Goal: Task Accomplishment & Management: Manage account settings

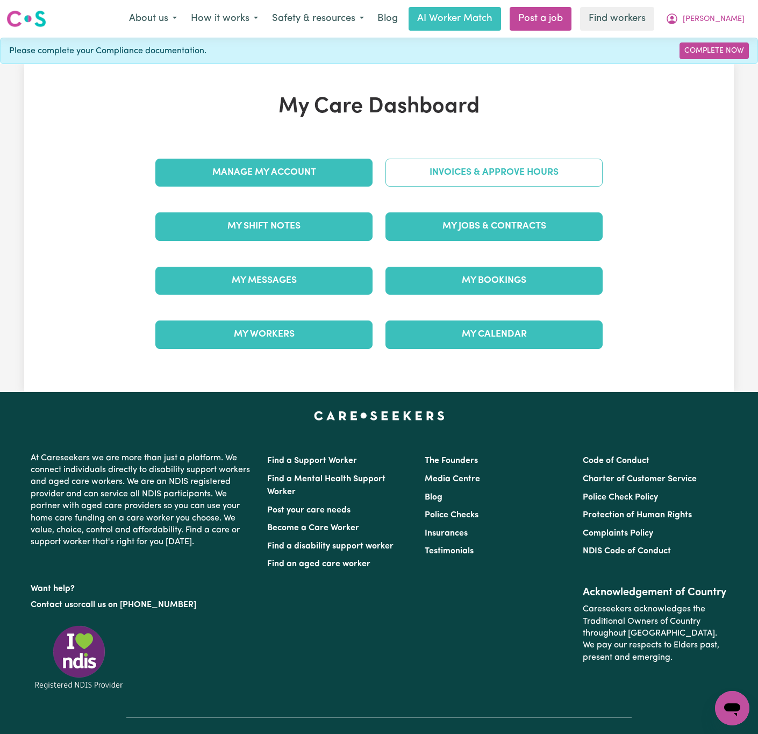
click at [597, 178] on link "Invoices & Approve Hours" at bounding box center [494, 173] width 217 height 28
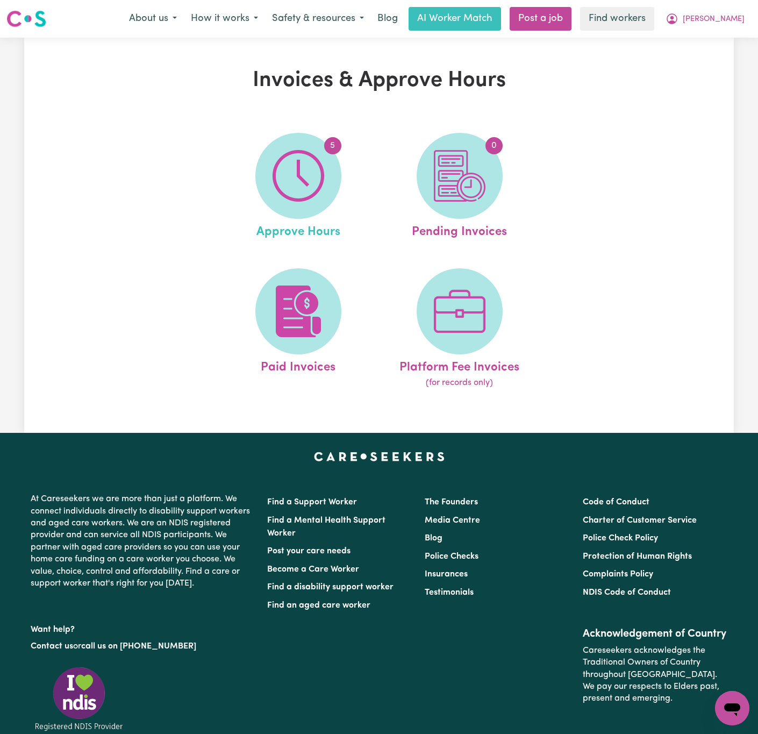
click at [246, 167] on link "5 Approve Hours" at bounding box center [298, 187] width 155 height 109
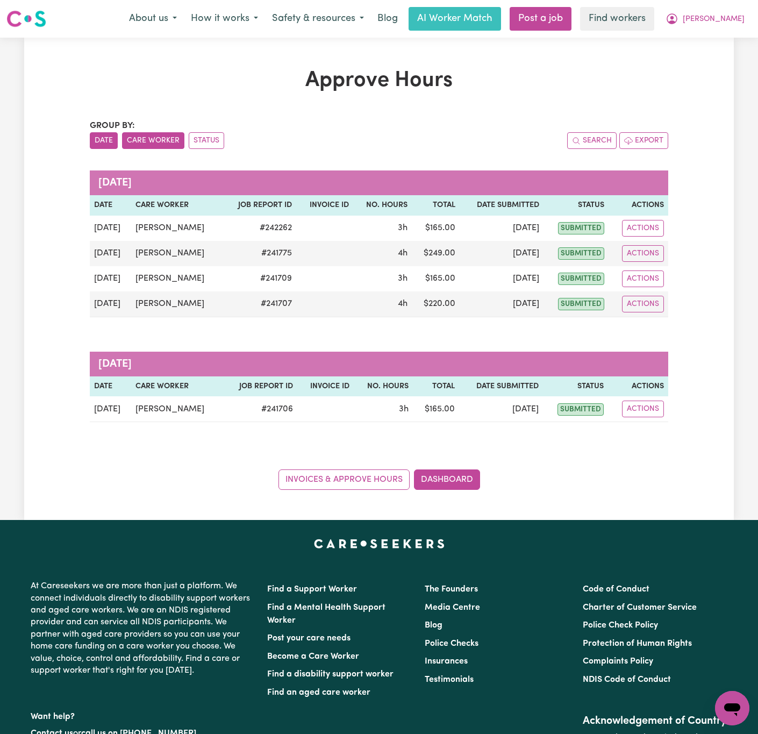
click at [143, 142] on button "Care Worker" at bounding box center [153, 140] width 62 height 17
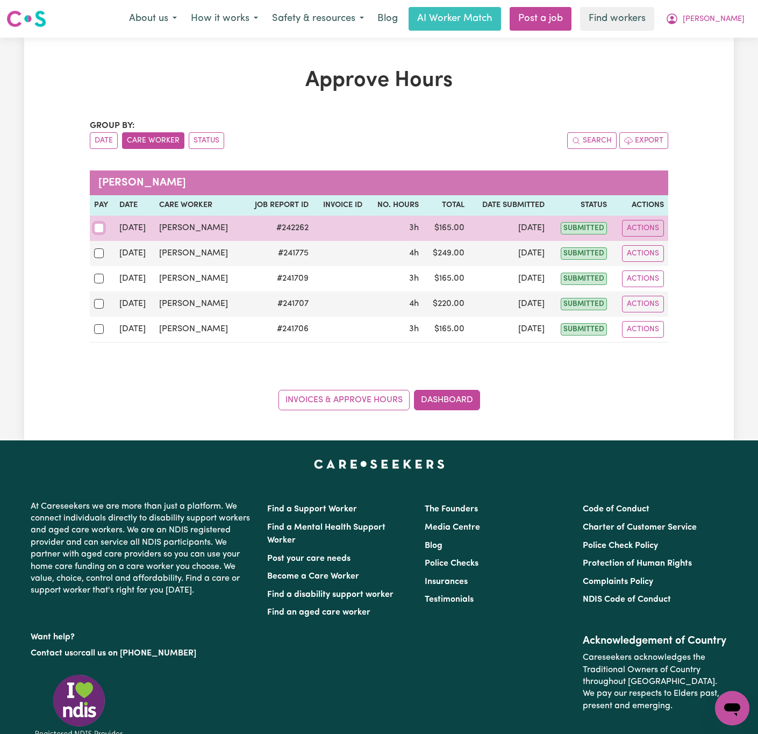
click at [97, 231] on input "checkbox" at bounding box center [99, 228] width 10 height 10
checkbox input "true"
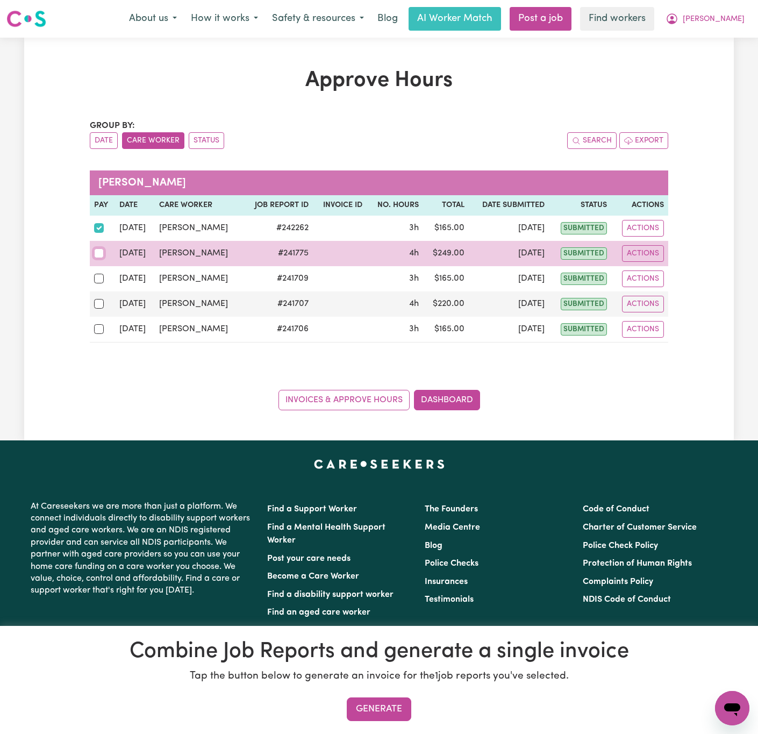
click at [97, 253] on input "checkbox" at bounding box center [99, 253] width 10 height 10
checkbox input "true"
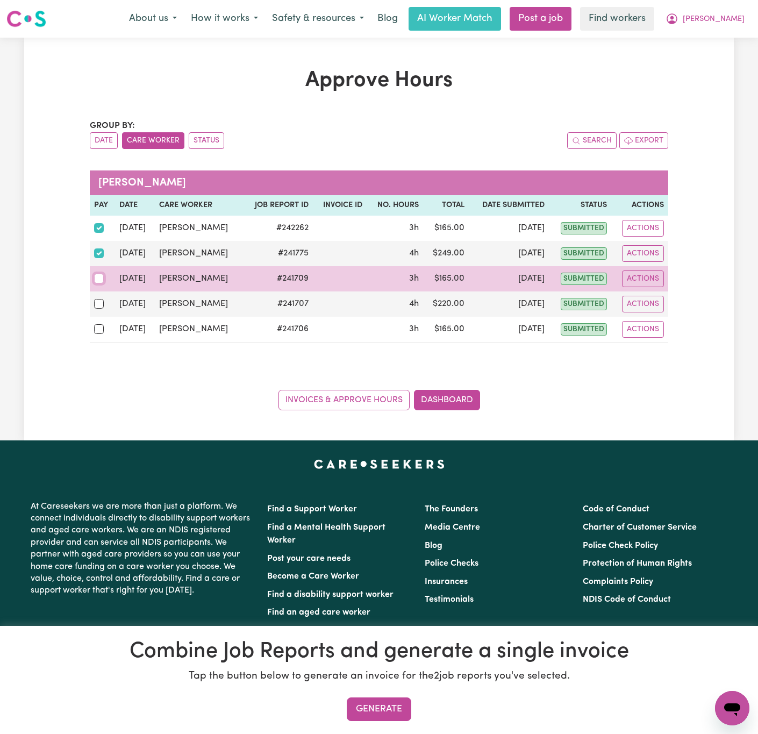
click at [98, 281] on input "checkbox" at bounding box center [99, 279] width 10 height 10
checkbox input "true"
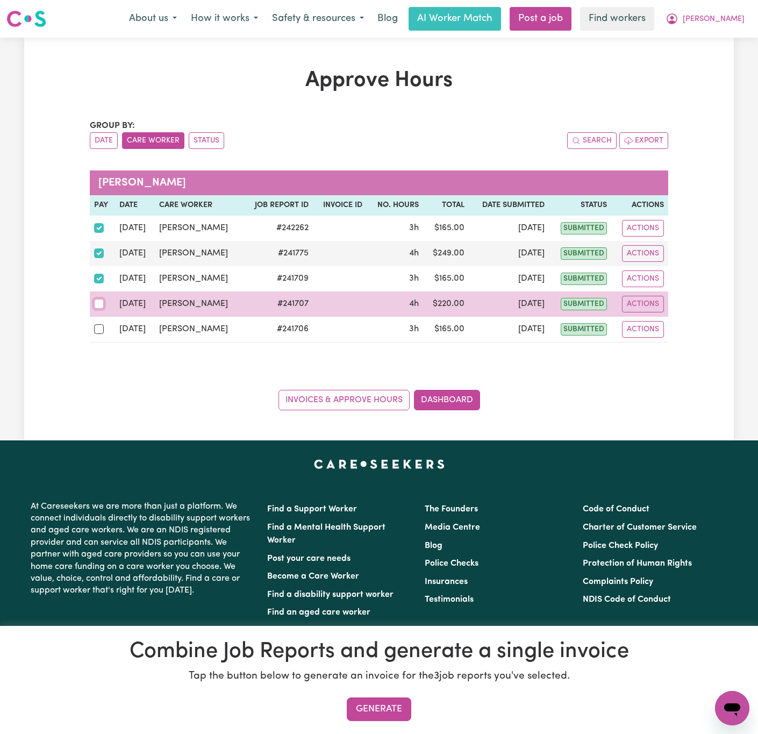
click at [94, 307] on input "checkbox" at bounding box center [99, 304] width 10 height 10
checkbox input "true"
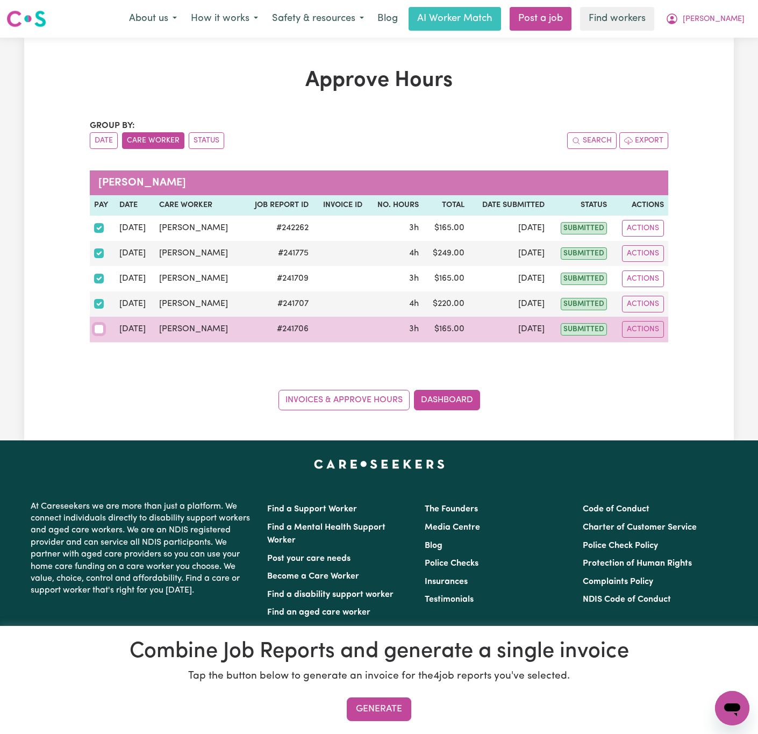
drag, startPoint x: 97, startPoint y: 332, endPoint x: 113, endPoint y: 331, distance: 16.2
click at [97, 331] on input "checkbox" at bounding box center [99, 329] width 10 height 10
checkbox input "true"
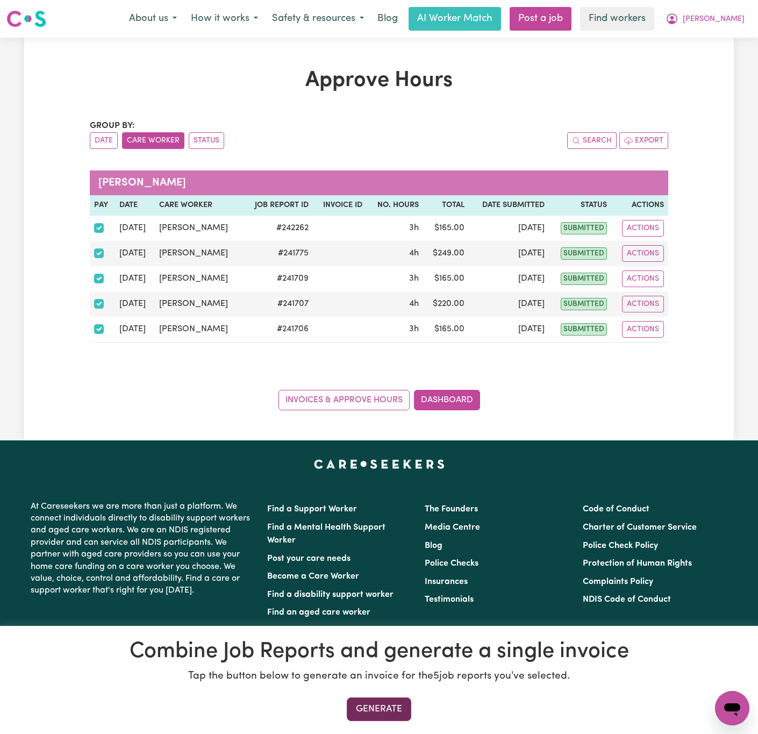
click at [402, 714] on button "Generate" at bounding box center [379, 710] width 65 height 24
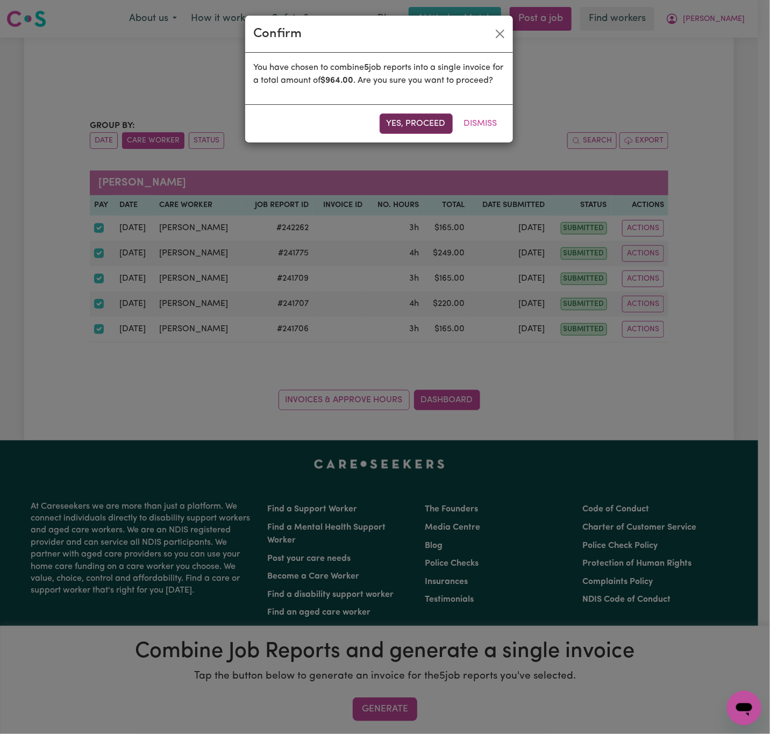
click at [425, 134] on button "Yes, proceed" at bounding box center [416, 123] width 73 height 20
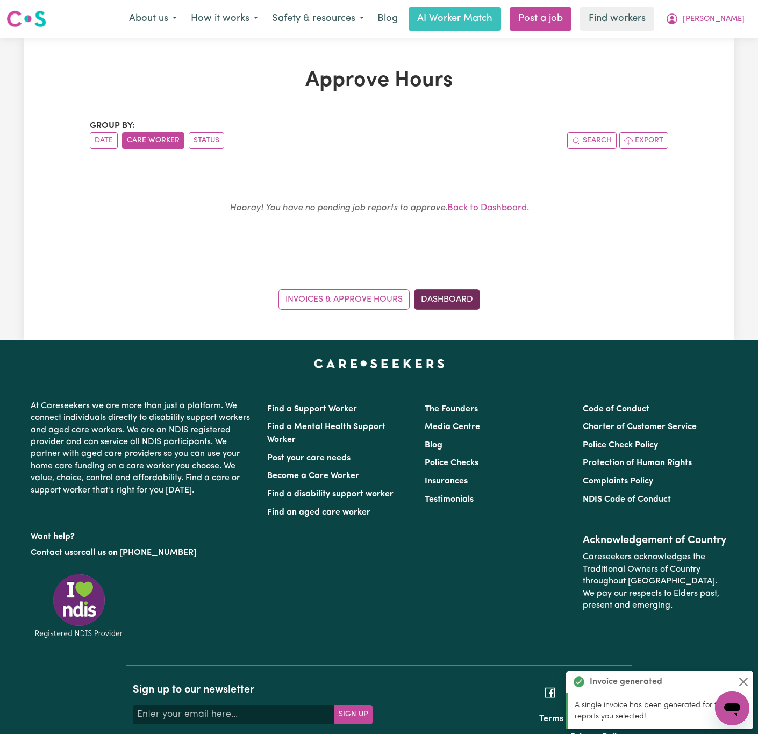
click at [449, 302] on link "Dashboard" at bounding box center [447, 299] width 66 height 20
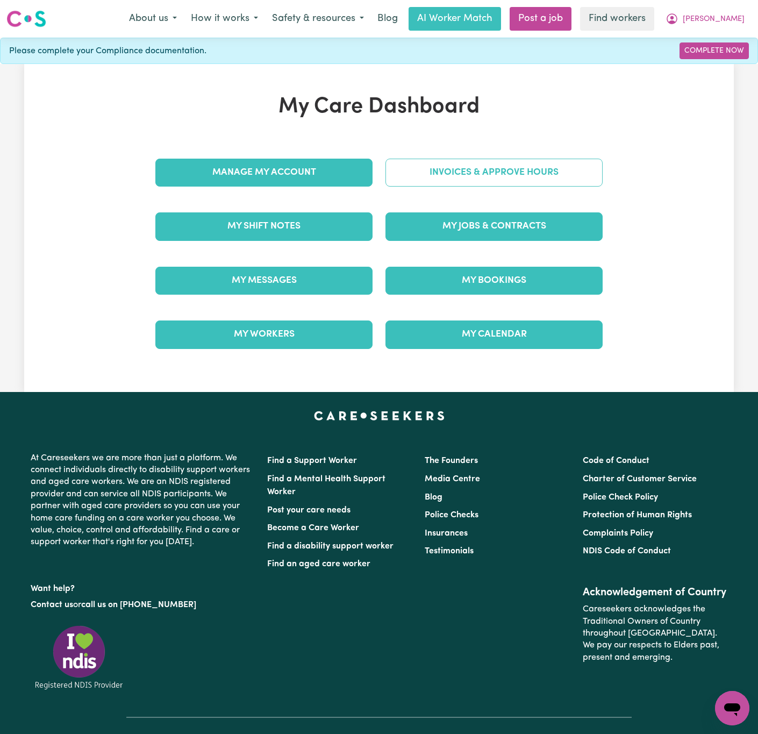
click at [557, 166] on link "Invoices & Approve Hours" at bounding box center [494, 173] width 217 height 28
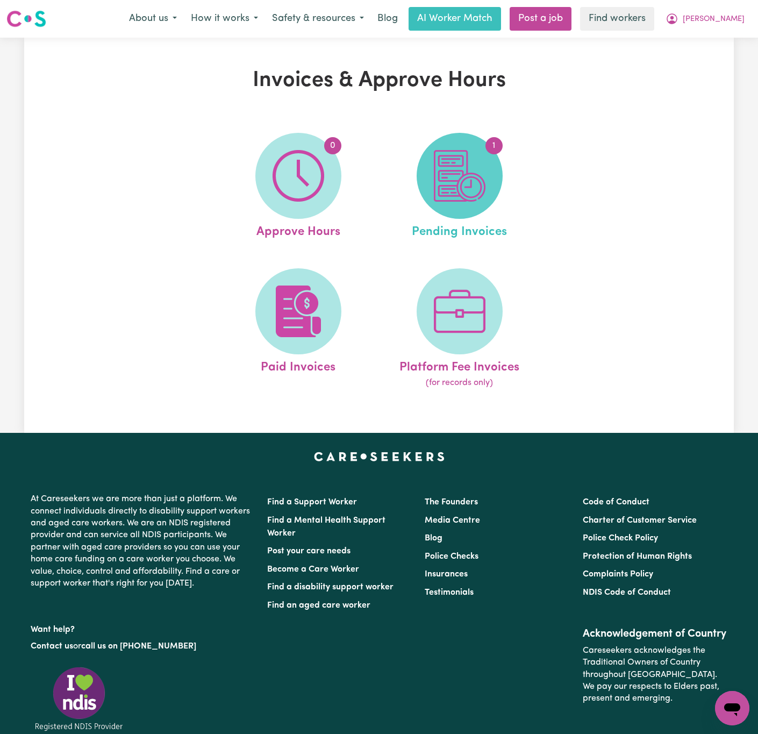
click at [473, 178] on img at bounding box center [460, 176] width 52 height 52
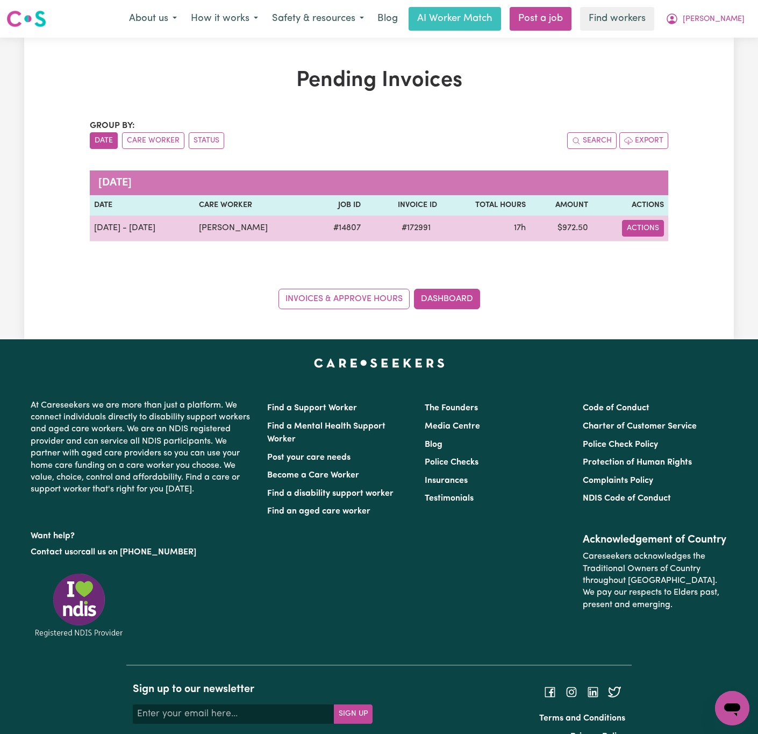
click at [641, 226] on button "Actions" at bounding box center [643, 228] width 42 height 17
click at [660, 260] on link "Download Invoice" at bounding box center [675, 254] width 98 height 22
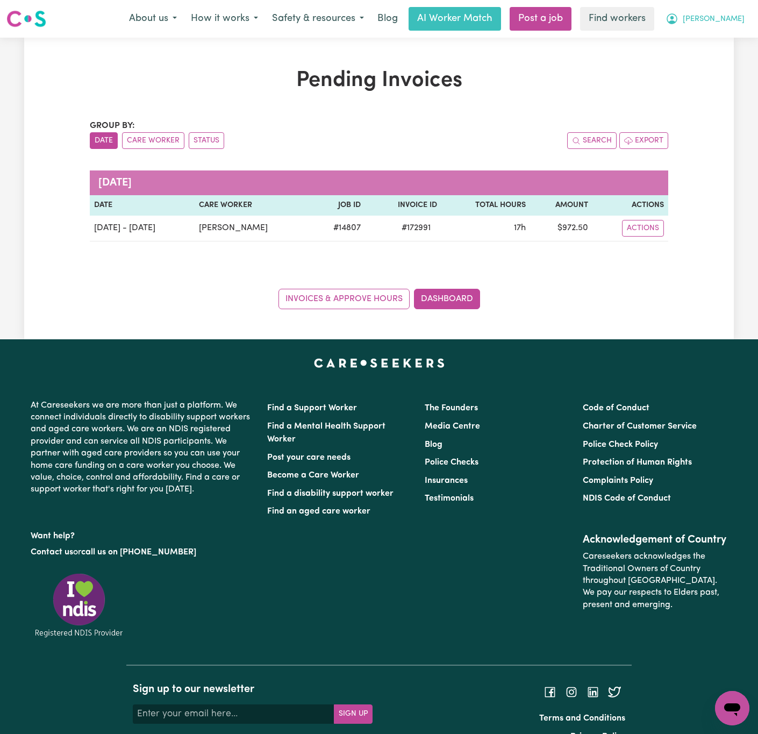
click at [718, 23] on span "[PERSON_NAME]" at bounding box center [714, 19] width 62 height 12
click at [723, 36] on link "My Dashboard" at bounding box center [708, 42] width 85 height 20
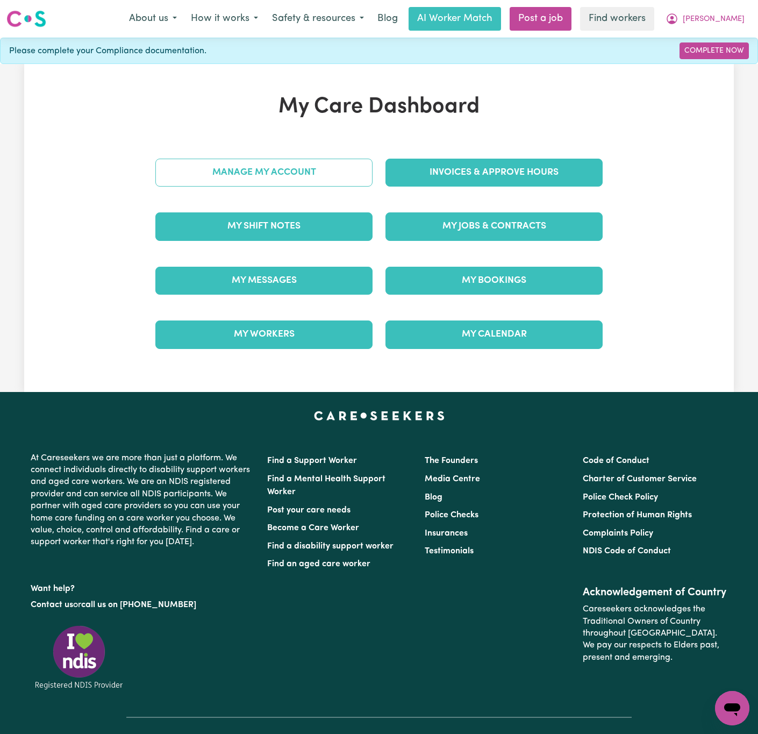
click at [282, 175] on link "Manage My Account" at bounding box center [263, 173] width 217 height 28
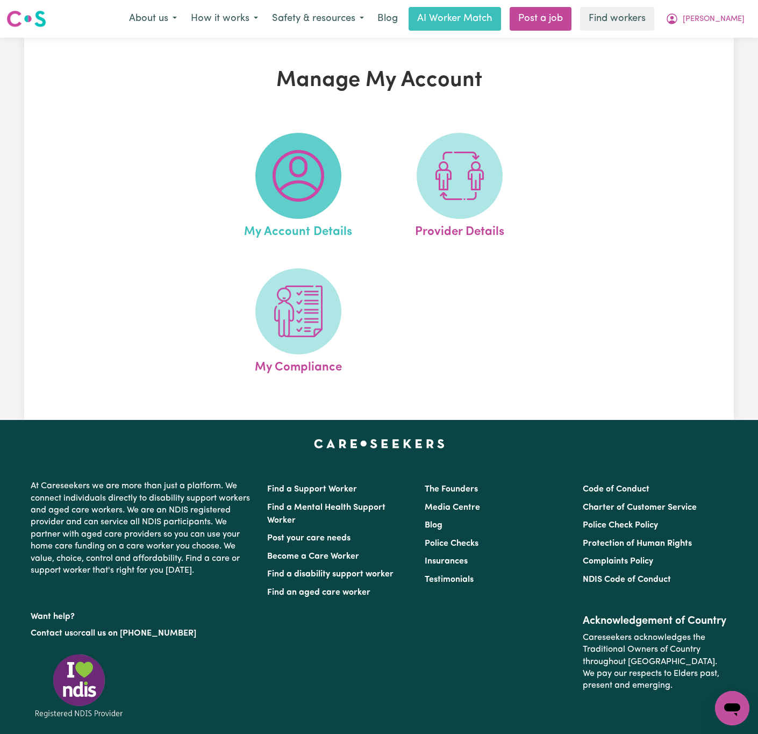
click at [270, 192] on span at bounding box center [298, 176] width 86 height 86
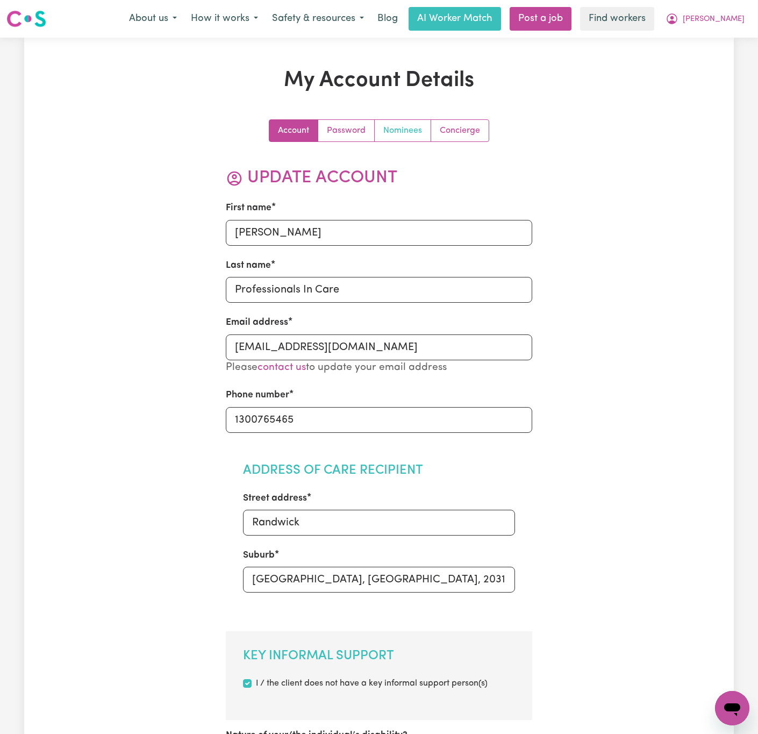
click at [423, 134] on link "Nominees" at bounding box center [403, 131] width 56 height 22
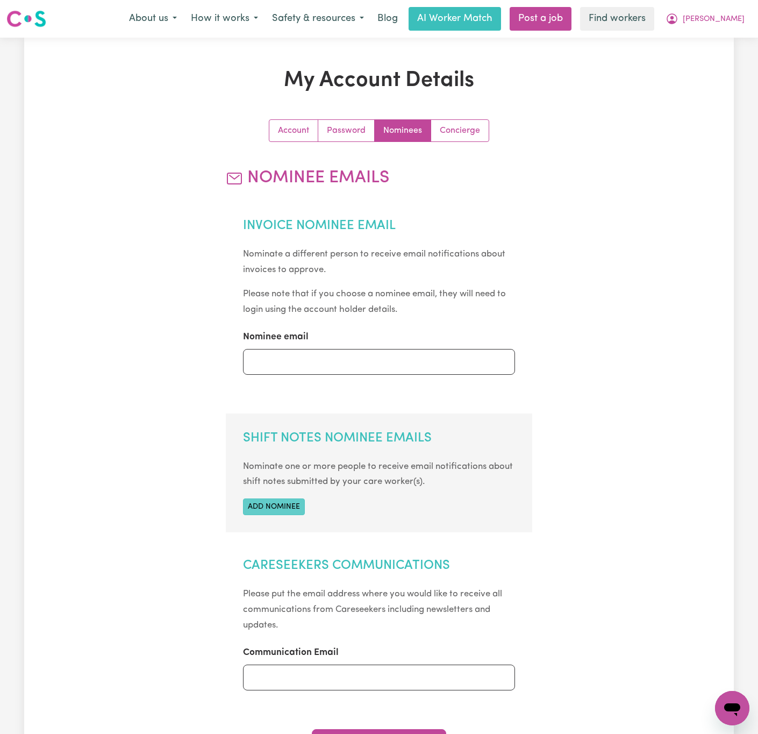
click at [293, 508] on button "Add nominee" at bounding box center [274, 507] width 62 height 17
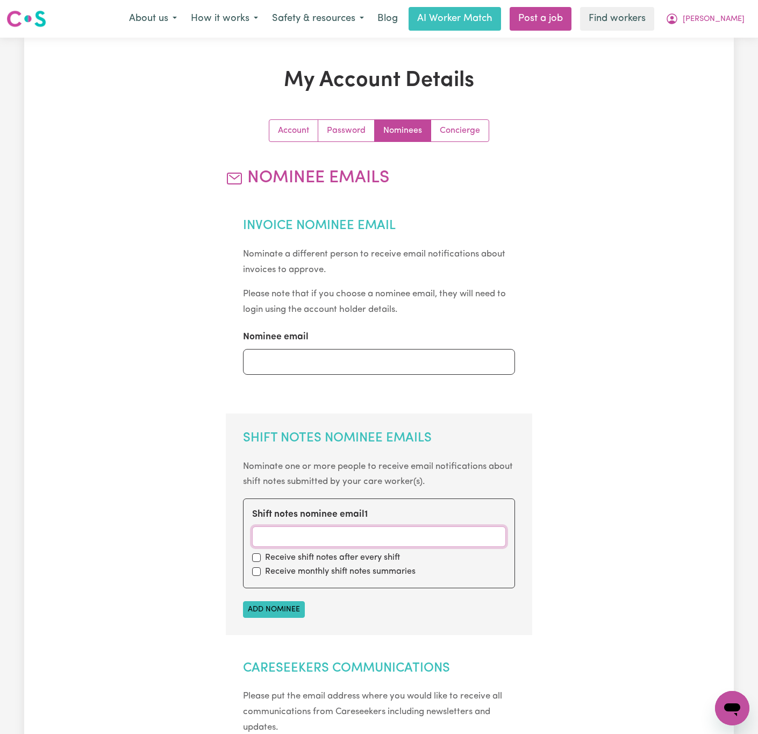
click at [452, 536] on input "Shift notes nominee email 1" at bounding box center [379, 537] width 254 height 20
paste input "[PERSON_NAME][EMAIL_ADDRESS][DOMAIN_NAME]"
type input "[PERSON_NAME][EMAIL_ADDRESS][DOMAIN_NAME]"
click at [531, 564] on section "Shift Notes Nominee Emails Nominate one or more people to receive email notific…" at bounding box center [379, 525] width 307 height 222
click at [366, 562] on label "Receive shift notes after every shift" at bounding box center [332, 557] width 135 height 13
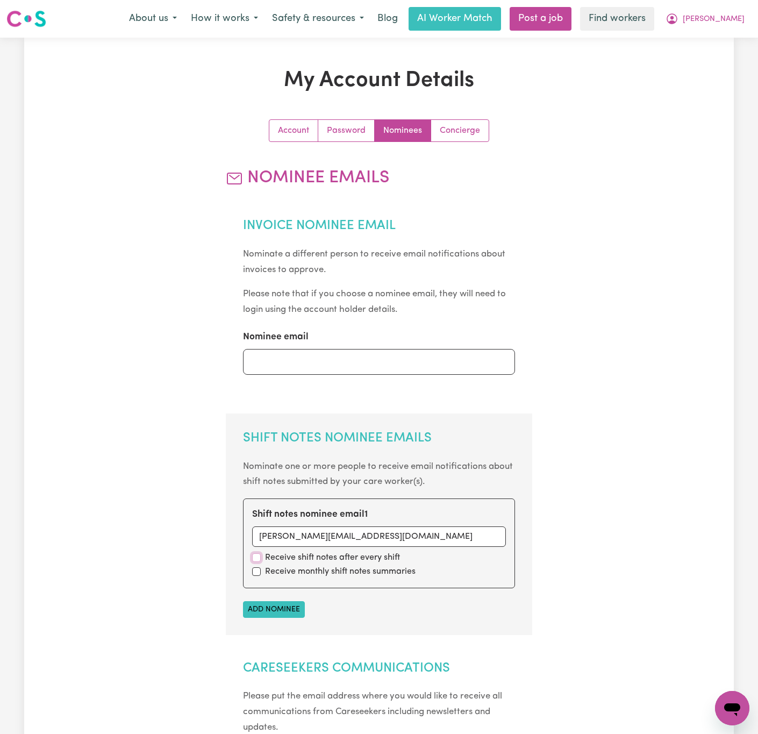
click at [255, 559] on input "checkbox" at bounding box center [256, 557] width 9 height 9
checkbox input "true"
click at [274, 609] on button "Add nominee" at bounding box center [274, 609] width 62 height 17
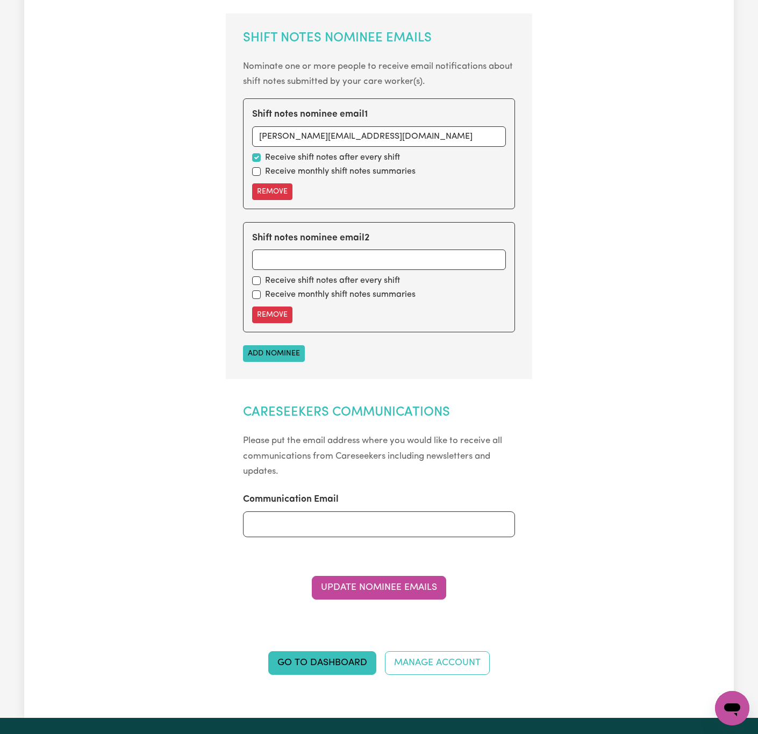
scroll to position [403, 0]
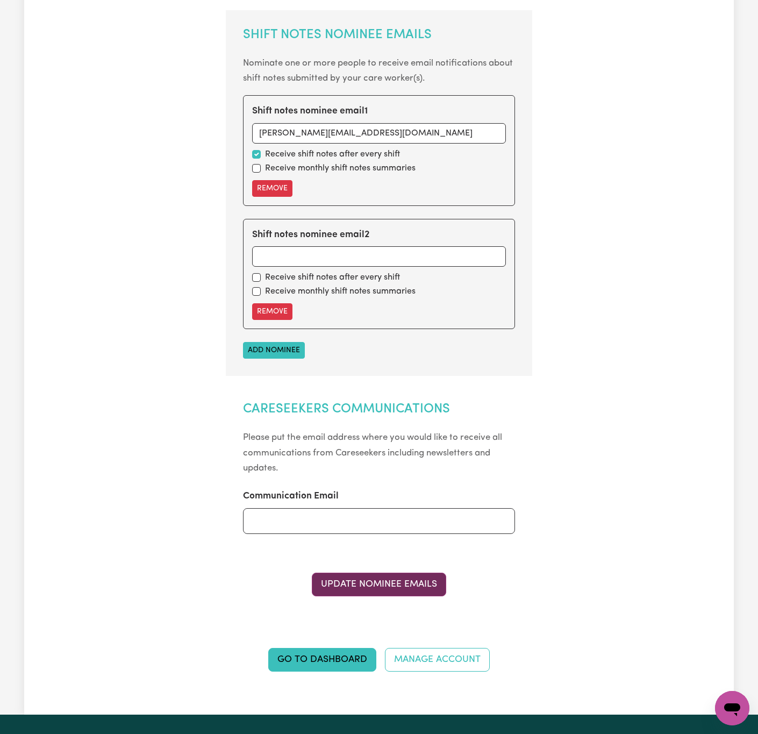
click at [391, 596] on button "Update Nominee Emails" at bounding box center [379, 585] width 134 height 24
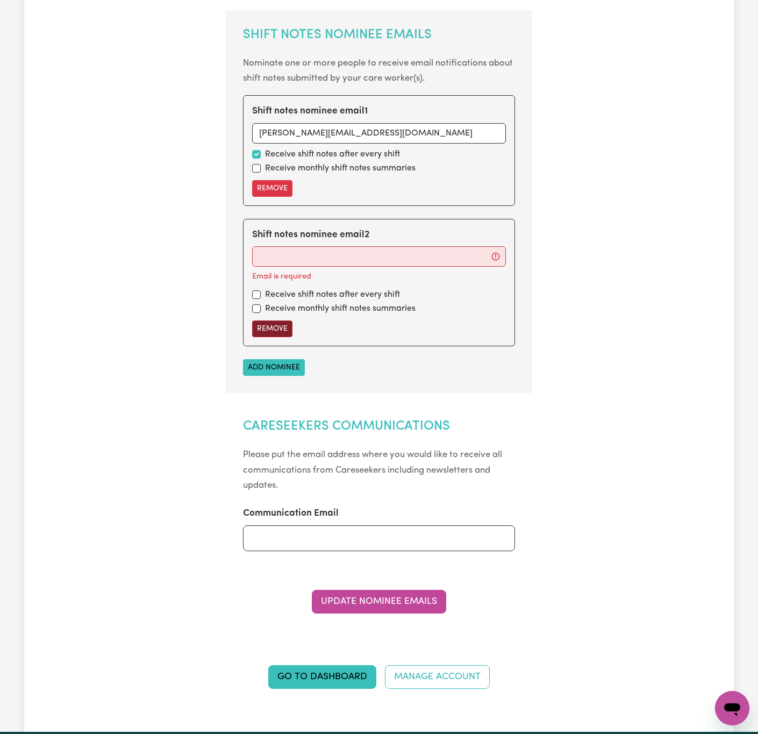
click at [271, 334] on button "Remove" at bounding box center [272, 329] width 40 height 17
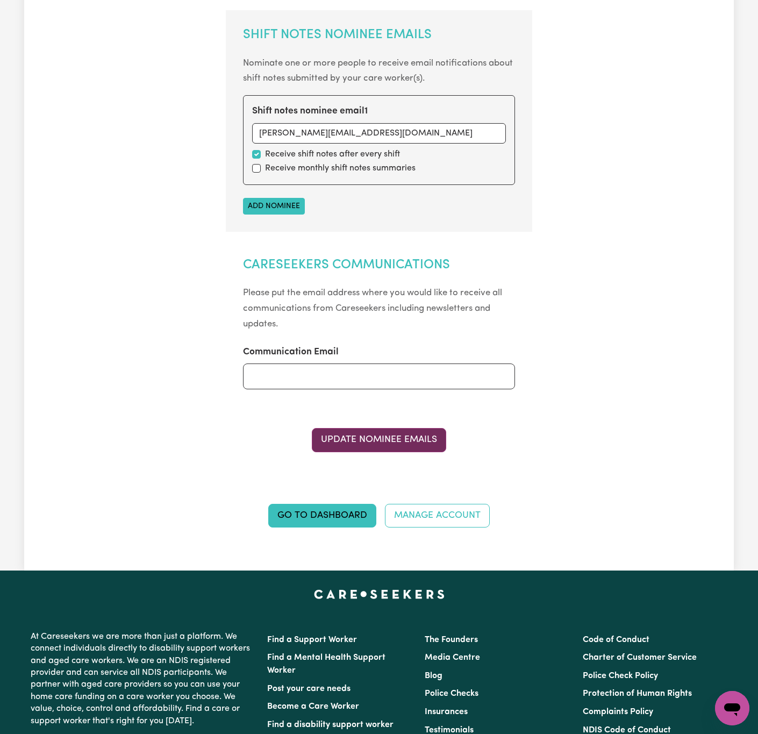
click at [388, 452] on button "Update Nominee Emails" at bounding box center [379, 440] width 134 height 24
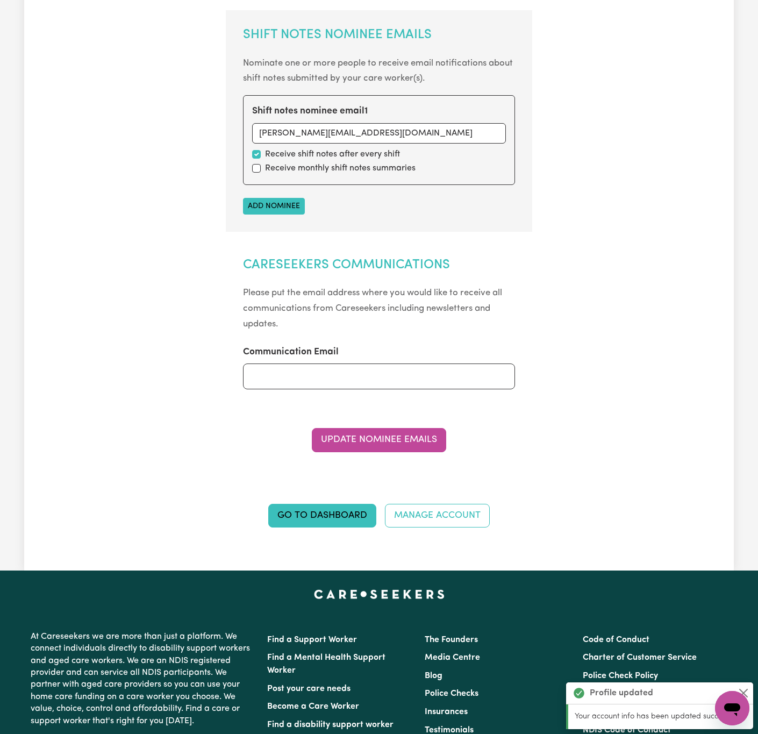
click at [340, 535] on div "Go to Dashboard Manage Account" at bounding box center [379, 505] width 460 height 71
click at [361, 522] on link "Go to Dashboard" at bounding box center [322, 516] width 108 height 24
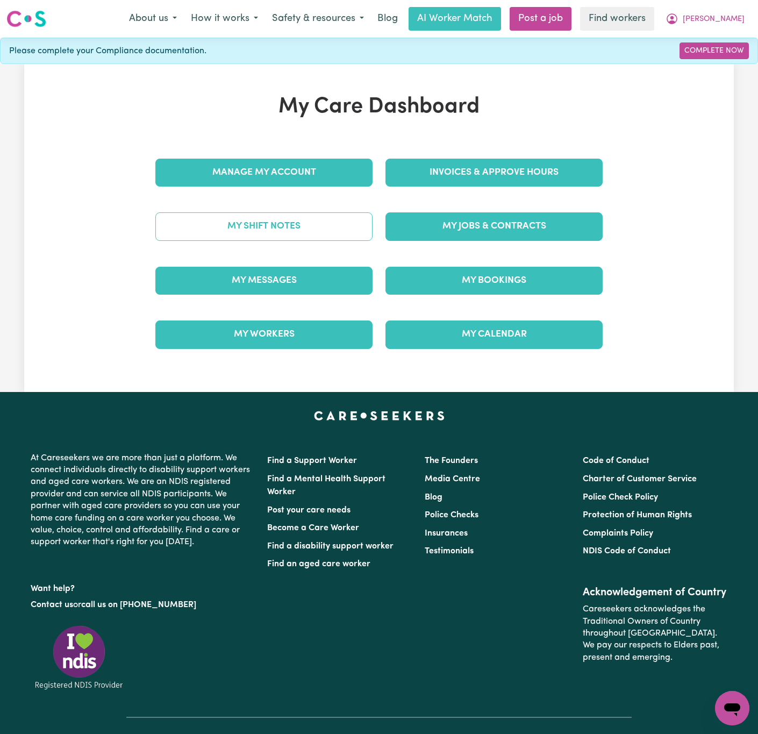
click at [300, 228] on link "My Shift Notes" at bounding box center [263, 226] width 217 height 28
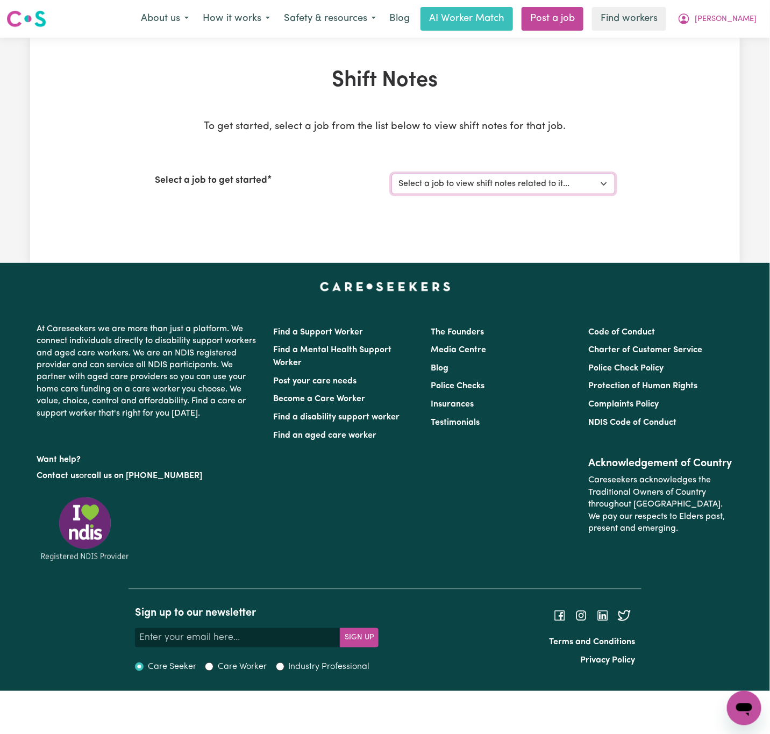
click at [516, 174] on select "Select a job to view shift notes related to it... [DEMOGRAPHIC_DATA] Support Wo…" at bounding box center [504, 184] width 224 height 20
select select "14807"
click at [392, 174] on select "Select a job to view shift notes related to it... [DEMOGRAPHIC_DATA] Support Wo…" at bounding box center [504, 184] width 224 height 20
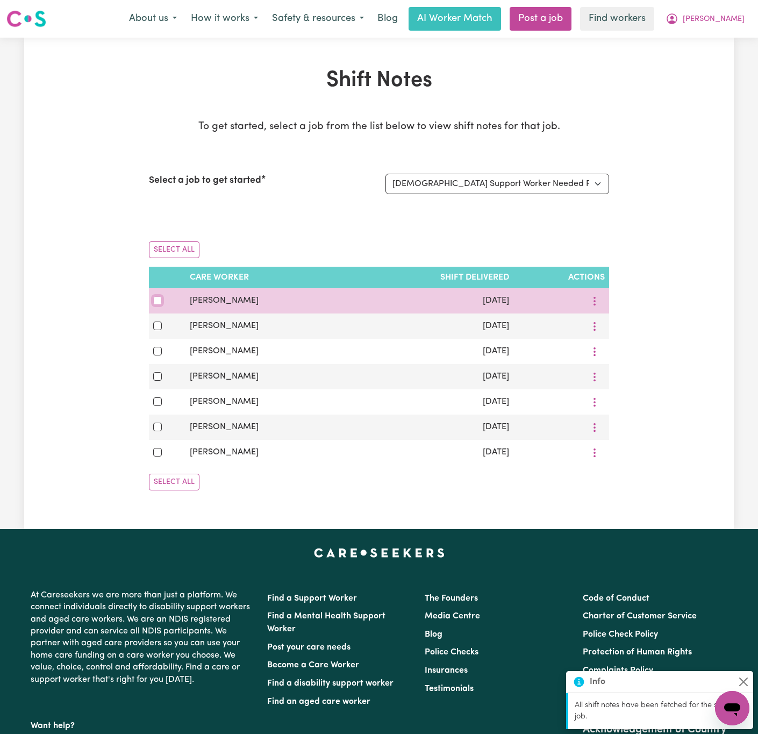
click at [157, 305] on input "checkbox" at bounding box center [157, 300] width 9 height 9
checkbox input "true"
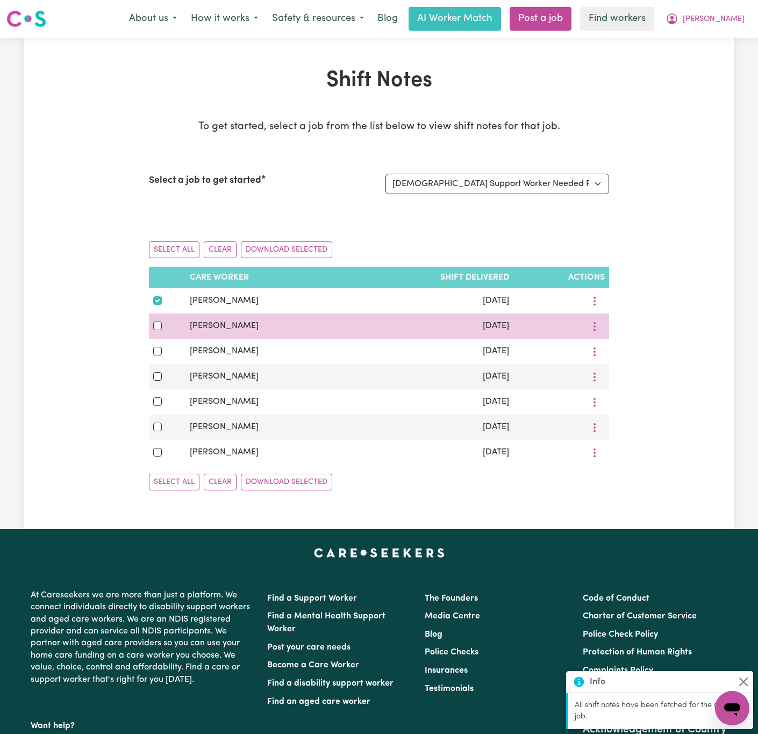
drag, startPoint x: 155, startPoint y: 339, endPoint x: 157, endPoint y: 330, distance: 9.7
click at [155, 337] on td at bounding box center [167, 326] width 37 height 25
click at [157, 329] on input "checkbox" at bounding box center [157, 326] width 9 height 9
checkbox input "true"
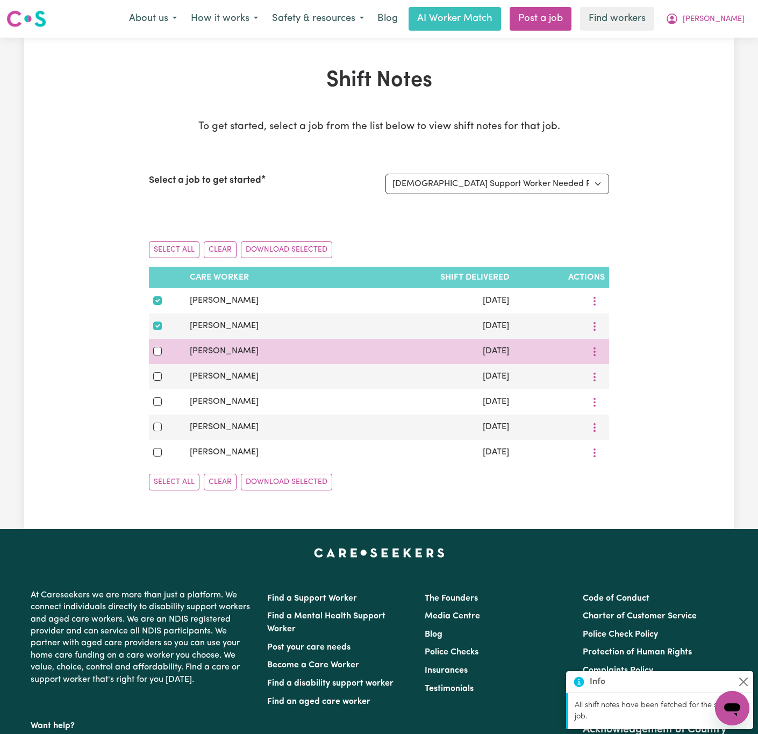
click at [158, 351] on div at bounding box center [167, 351] width 28 height 13
drag, startPoint x: 155, startPoint y: 351, endPoint x: 155, endPoint y: 370, distance: 18.8
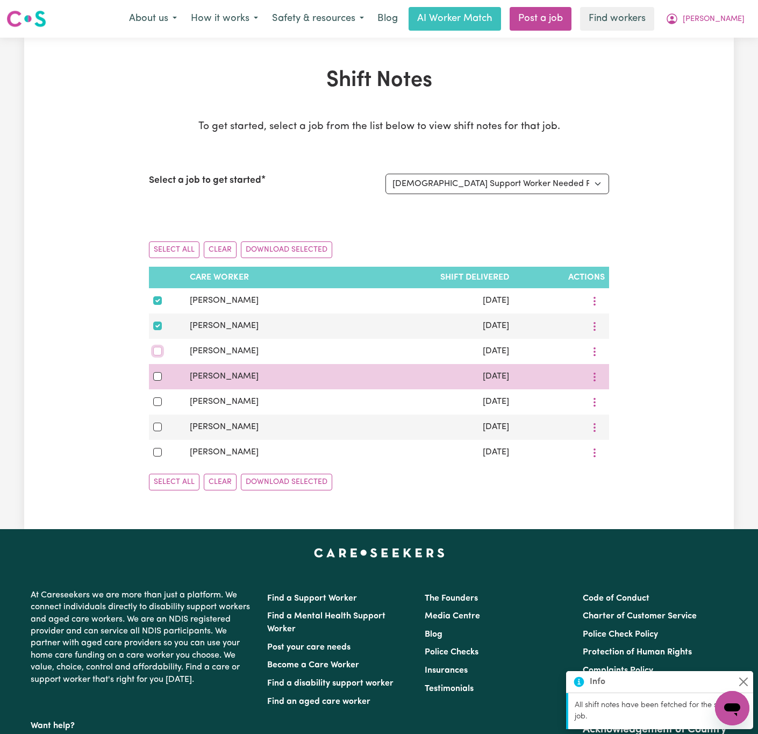
click at [155, 352] on input "checkbox" at bounding box center [157, 351] width 9 height 9
checkbox input "true"
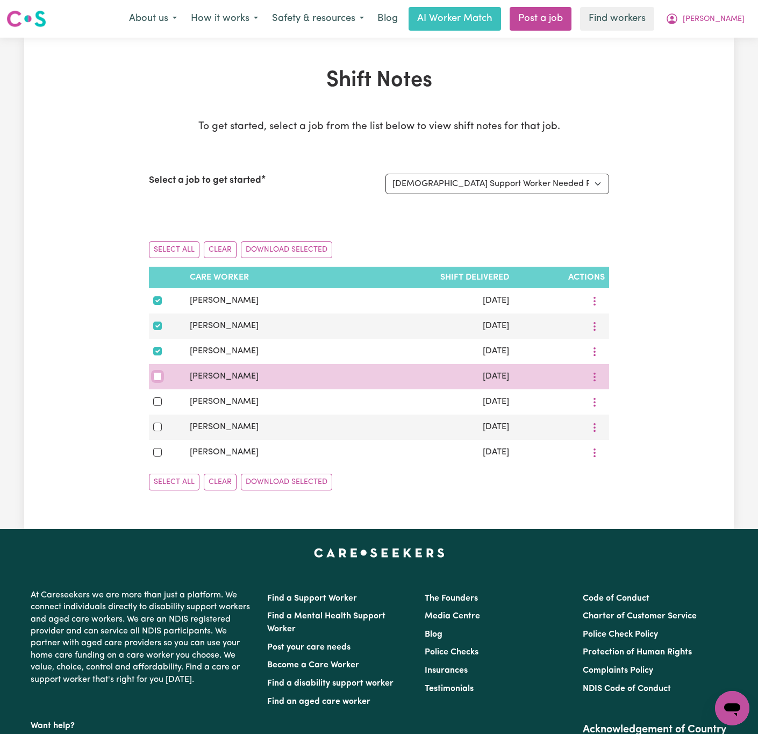
click at [158, 378] on input "checkbox" at bounding box center [157, 376] width 9 height 9
checkbox input "true"
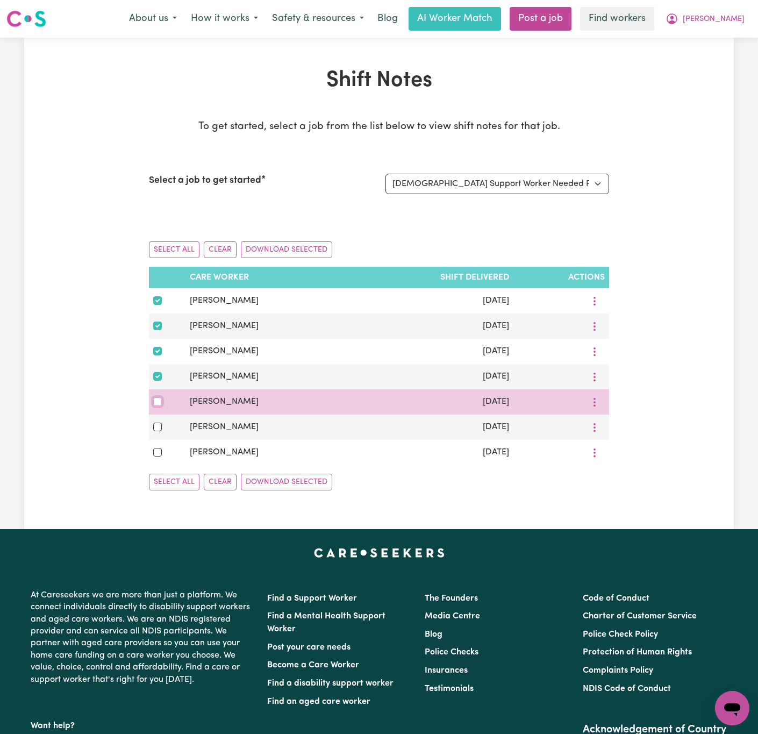
click at [157, 406] on input "checkbox" at bounding box center [157, 401] width 9 height 9
checkbox input "true"
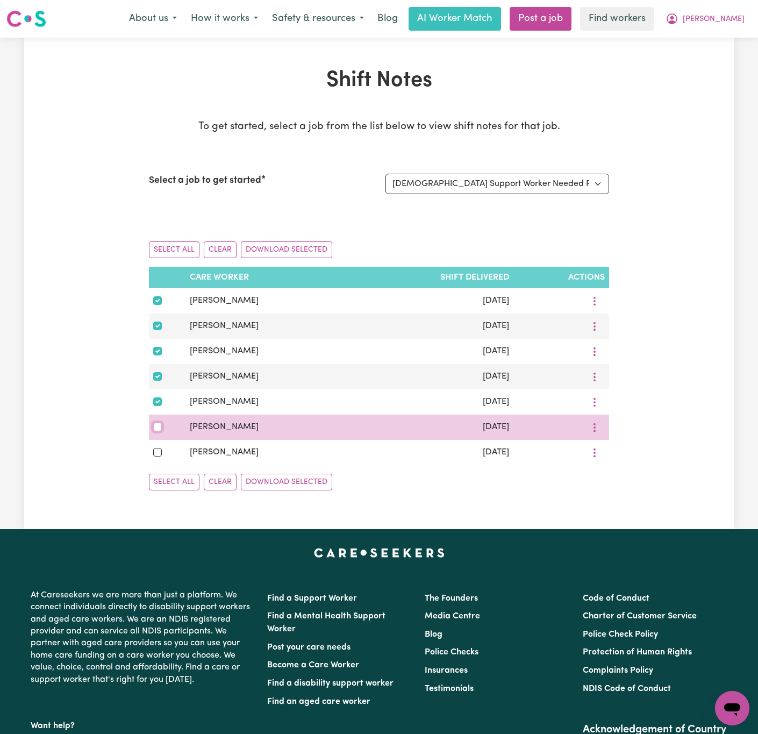
click at [155, 431] on input "checkbox" at bounding box center [157, 427] width 9 height 9
checkbox input "true"
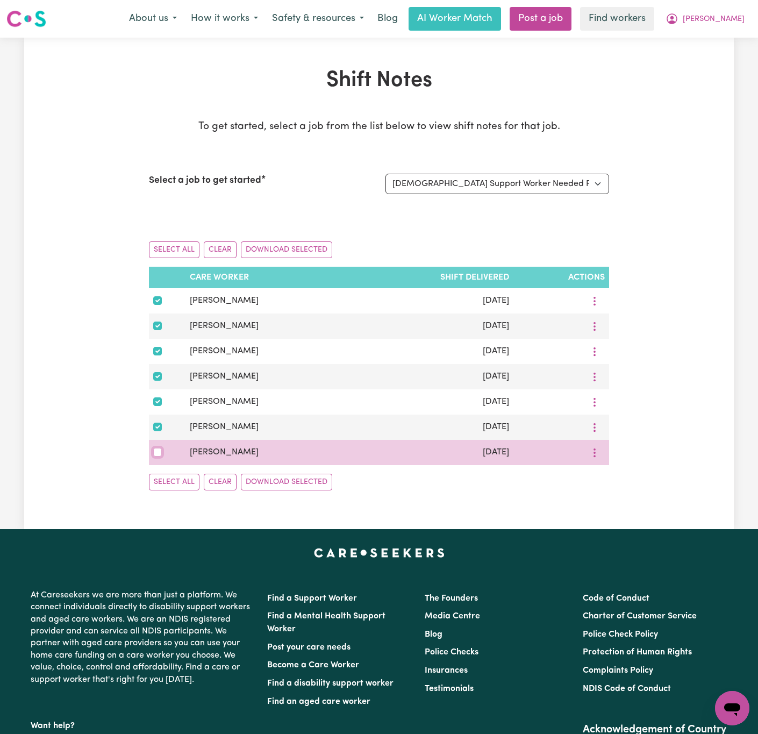
click at [155, 457] on input "checkbox" at bounding box center [157, 452] width 9 height 9
checkbox input "true"
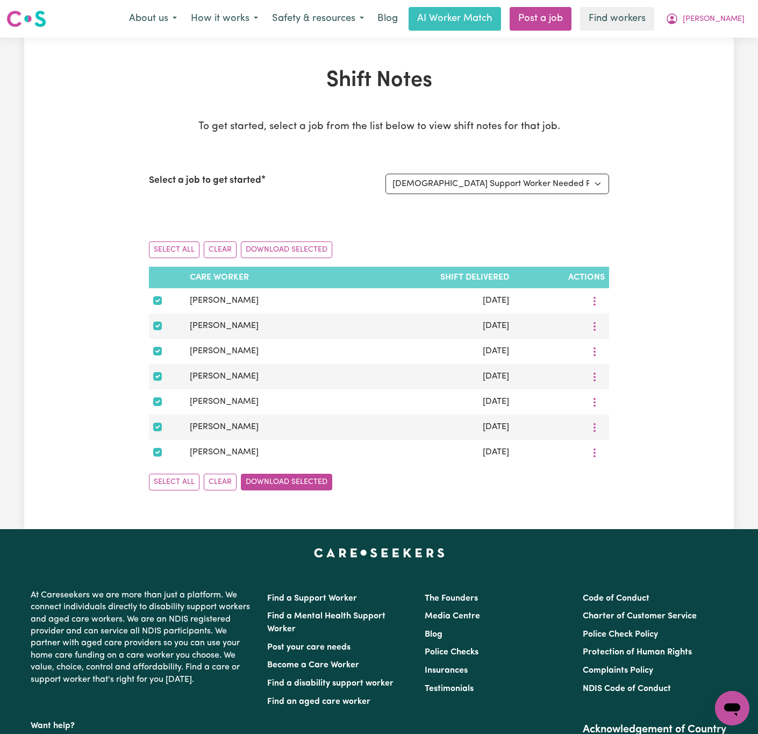
click at [313, 491] on button "Download Selected" at bounding box center [286, 482] width 91 height 17
click at [742, 21] on span "[PERSON_NAME]" at bounding box center [714, 19] width 62 height 12
click at [733, 63] on link "Logout" at bounding box center [708, 62] width 85 height 20
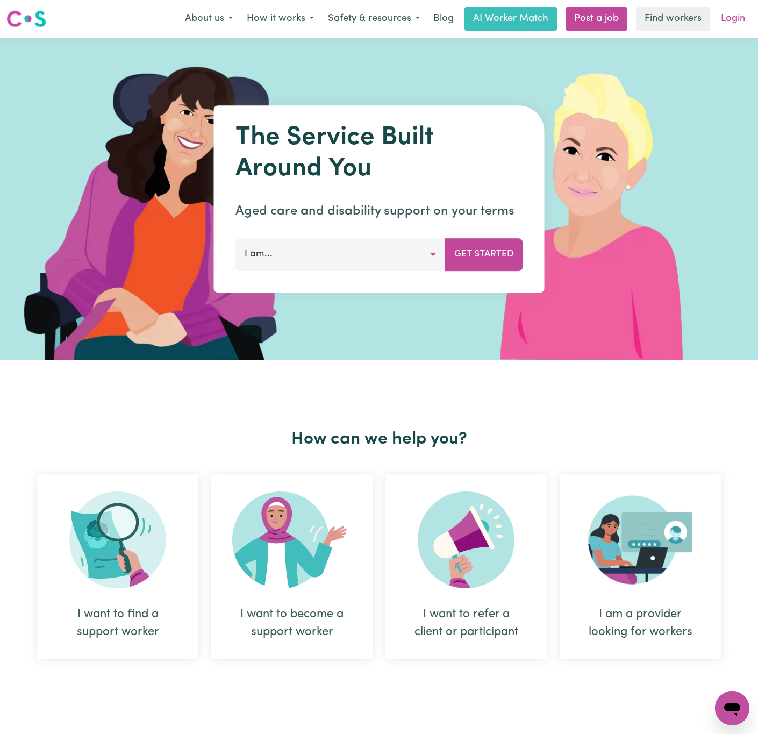
click at [723, 13] on link "Login" at bounding box center [733, 19] width 37 height 24
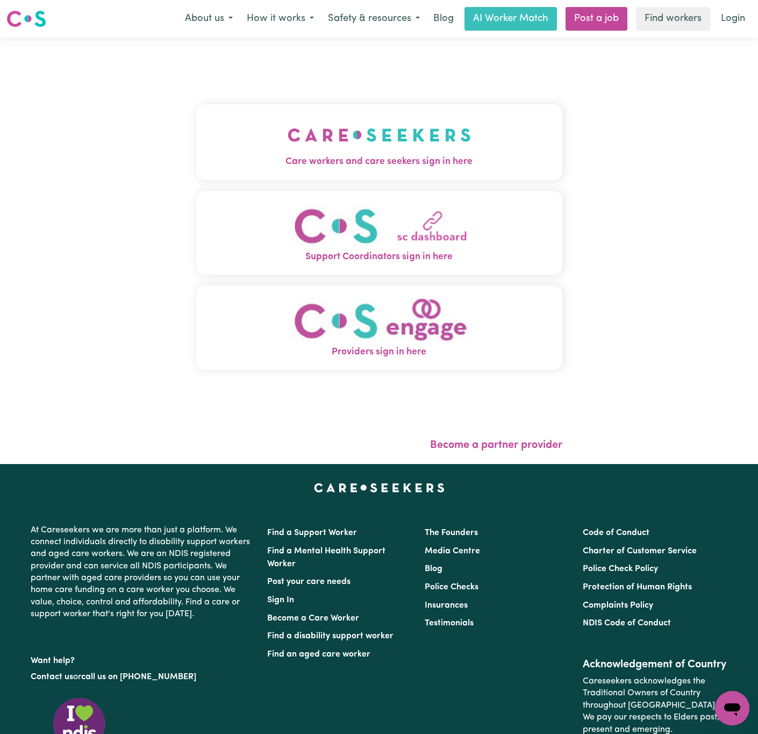
click at [363, 115] on img "Care workers and care seekers sign in here" at bounding box center [379, 135] width 183 height 40
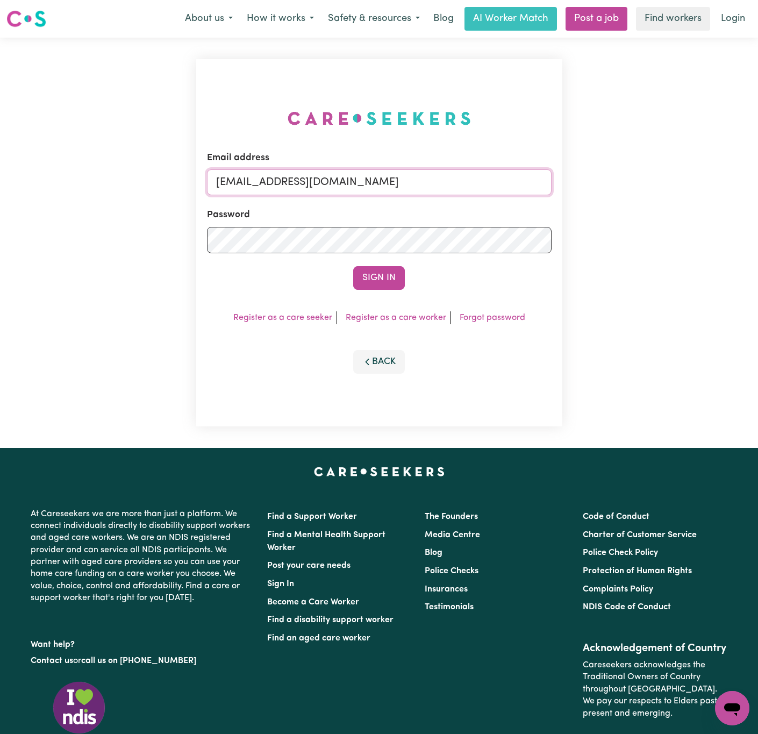
drag, startPoint x: 268, startPoint y: 176, endPoint x: 928, endPoint y: 188, distance: 659.5
click at [758, 188] on html "Menu About us How it works Safety & resources Blog AI Worker Match Post a job F…" at bounding box center [379, 443] width 758 height 886
paste input "RobertMoorWC"
type input "[EMAIL_ADDRESS][DOMAIN_NAME]"
click at [353, 266] on button "Sign In" at bounding box center [379, 278] width 52 height 24
